Goal: Task Accomplishment & Management: Complete application form

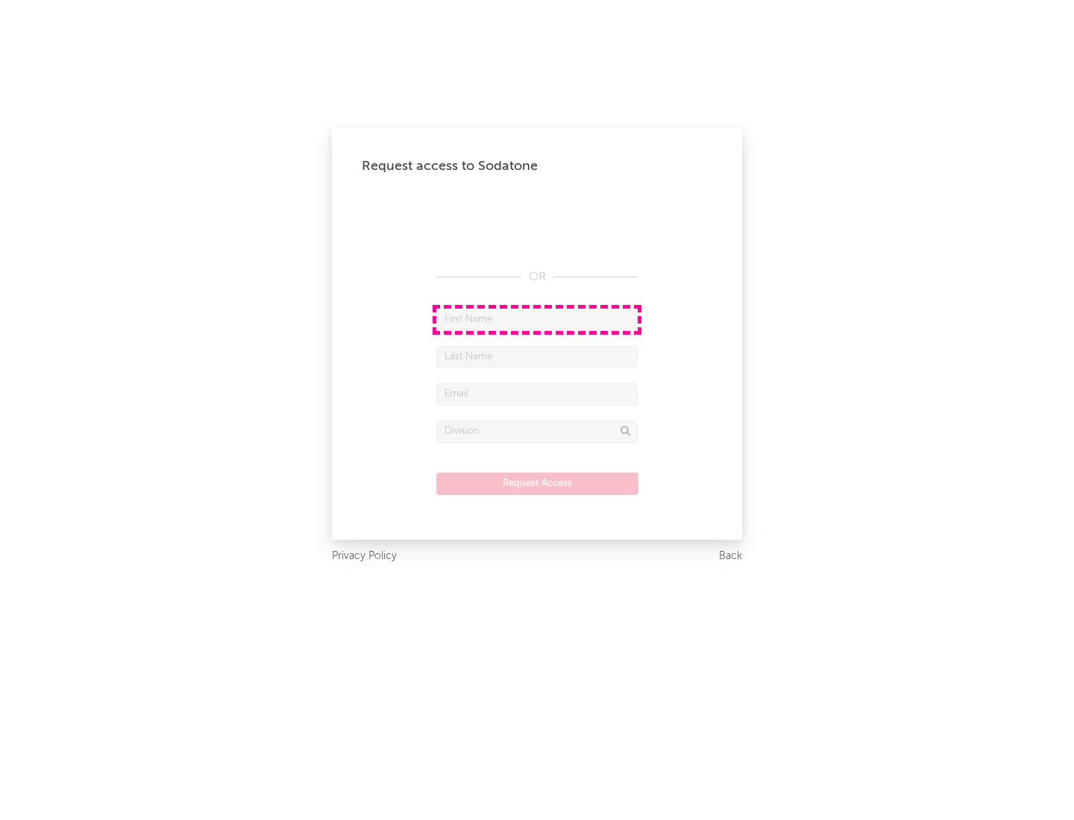
click at [537, 319] on input "text" at bounding box center [536, 320] width 201 height 22
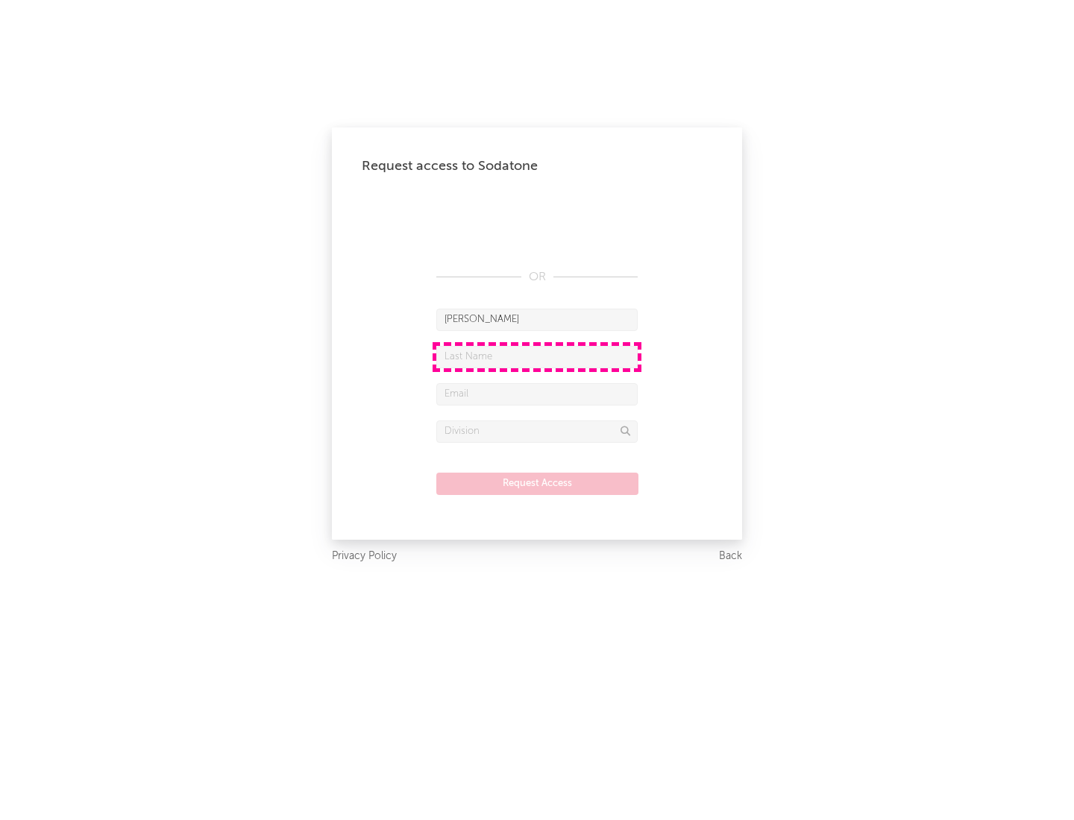
type input "[PERSON_NAME]"
click at [537, 356] on input "text" at bounding box center [536, 357] width 201 height 22
type input "[PERSON_NAME]"
click at [537, 394] on input "text" at bounding box center [536, 394] width 201 height 22
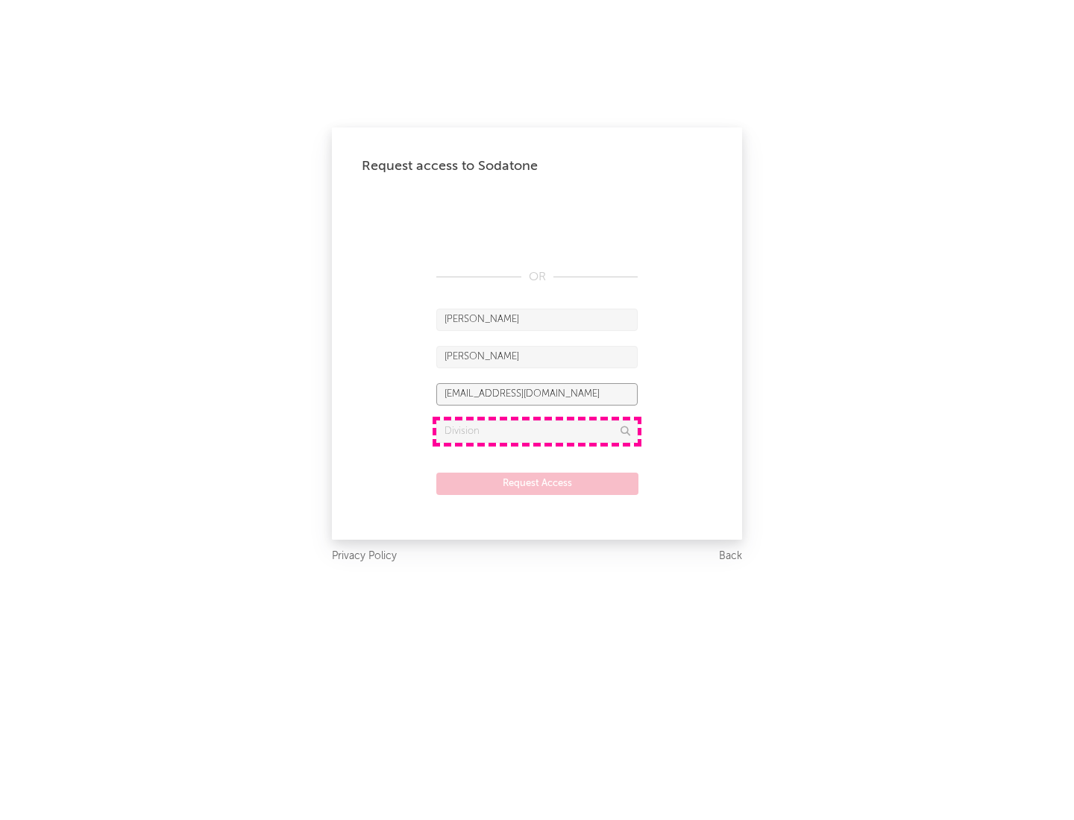
type input "[EMAIL_ADDRESS][DOMAIN_NAME]"
click at [537, 431] on input "text" at bounding box center [536, 432] width 201 height 22
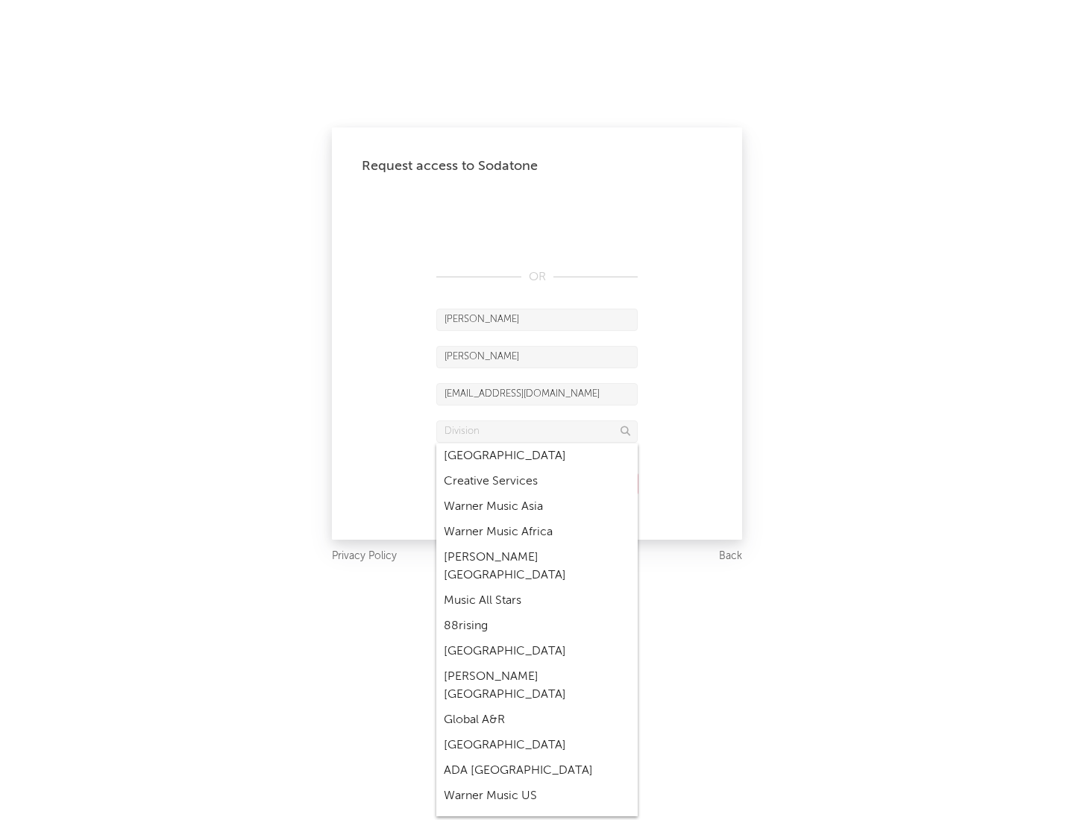
click at [532, 588] on div "Music All Stars" at bounding box center [536, 600] width 201 height 25
type input "Music All Stars"
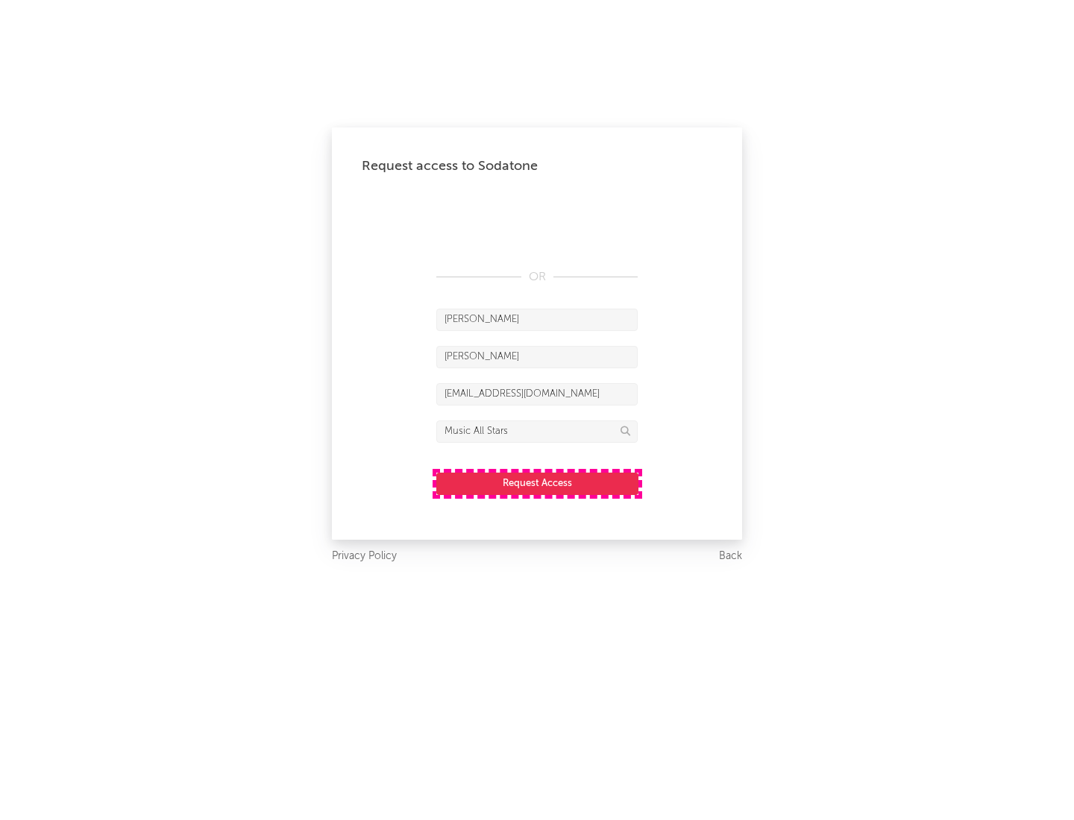
click at [537, 483] on button "Request Access" at bounding box center [537, 484] width 202 height 22
